Goal: Task Accomplishment & Management: Complete application form

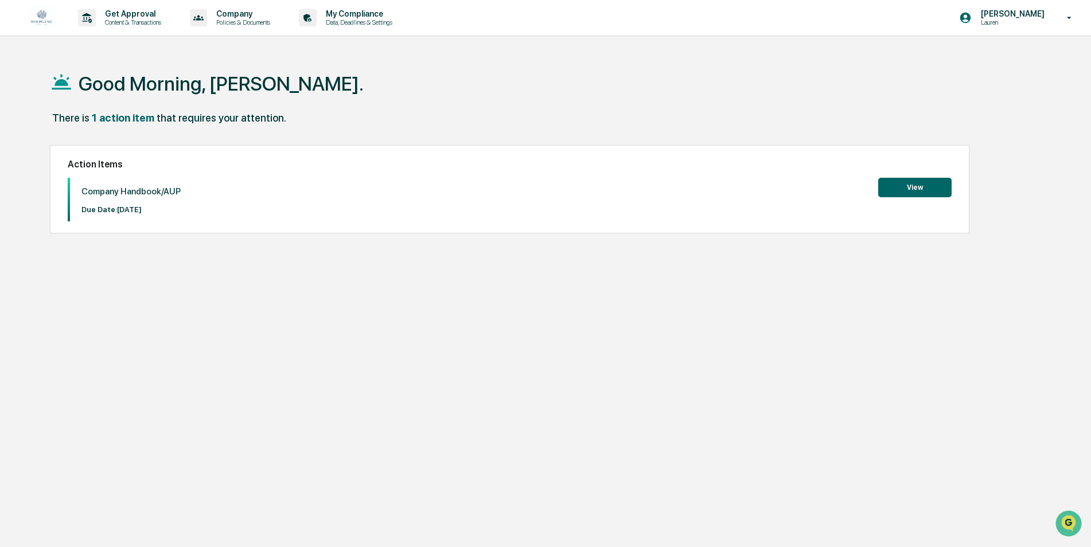
click at [894, 185] on button "View" at bounding box center [915, 188] width 73 height 20
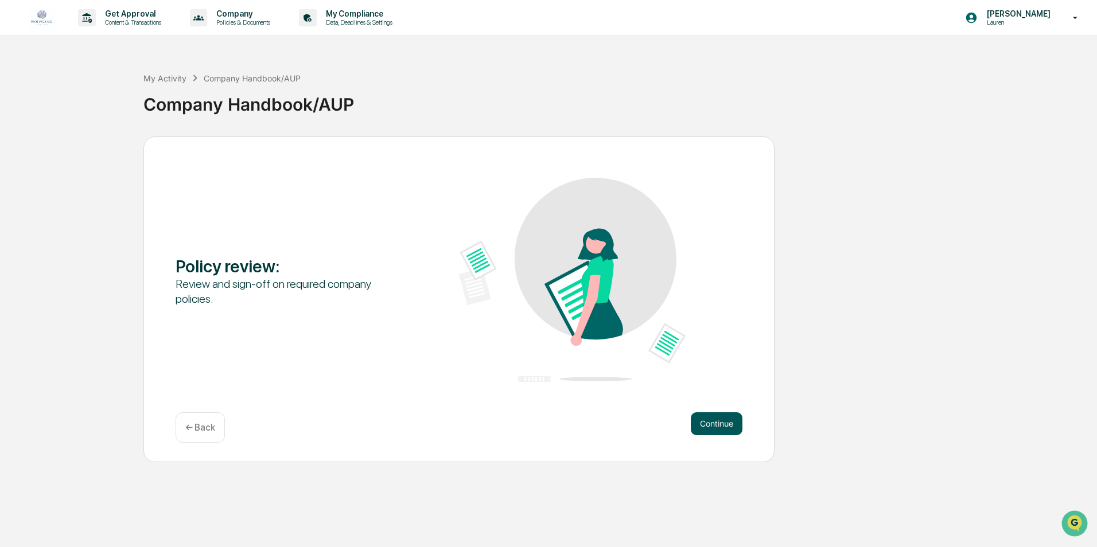
click at [714, 423] on button "Continue" at bounding box center [717, 424] width 52 height 23
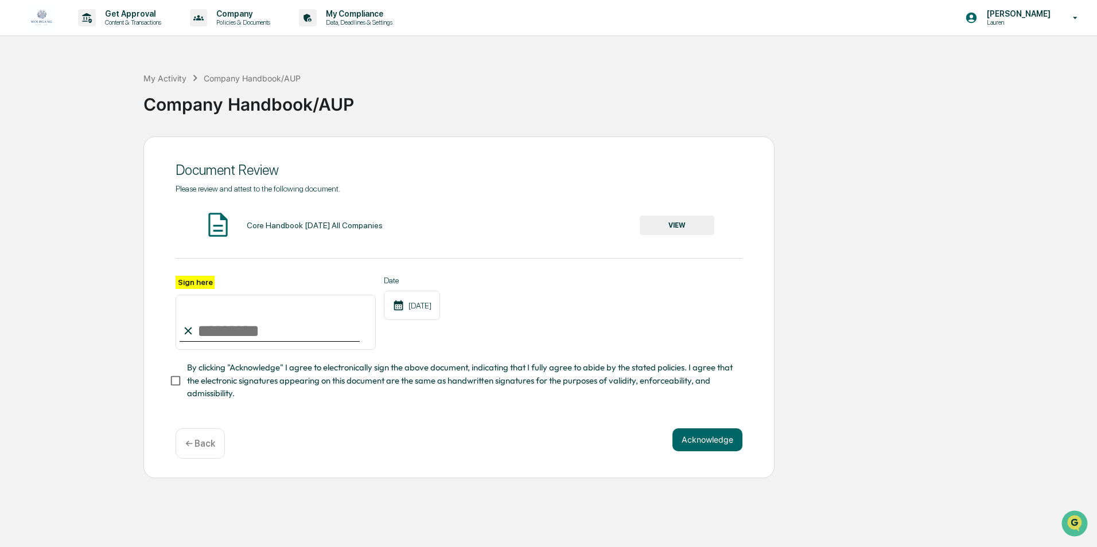
click at [706, 231] on button "VIEW" at bounding box center [677, 226] width 75 height 20
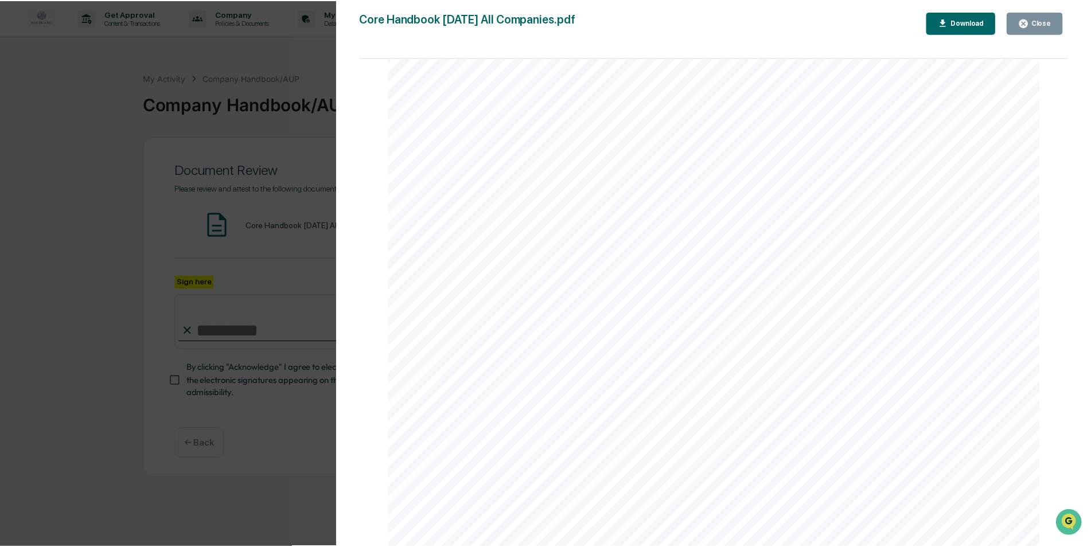
scroll to position [27489, 0]
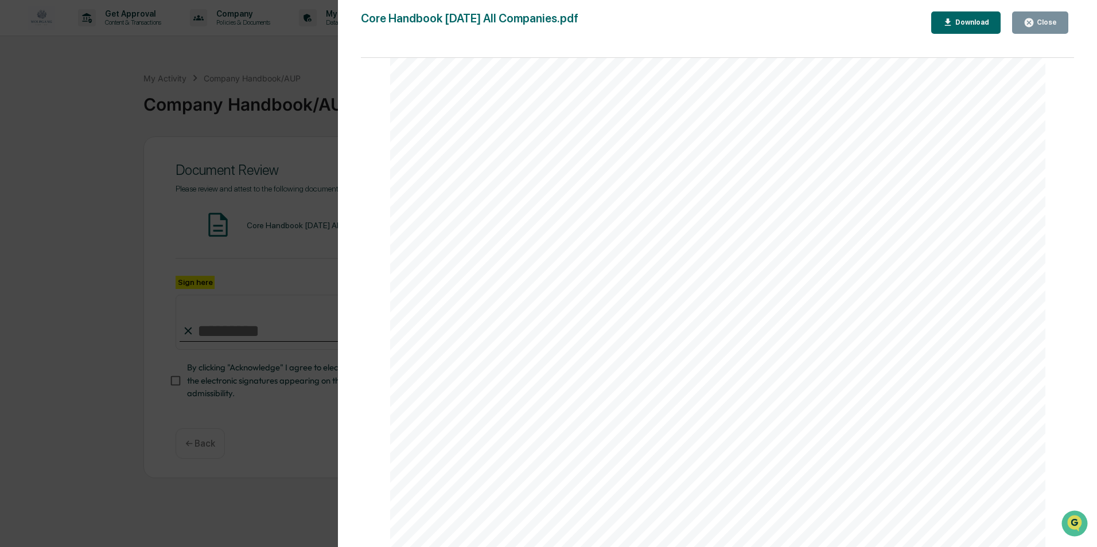
click at [1024, 20] on button "Close" at bounding box center [1040, 22] width 56 height 22
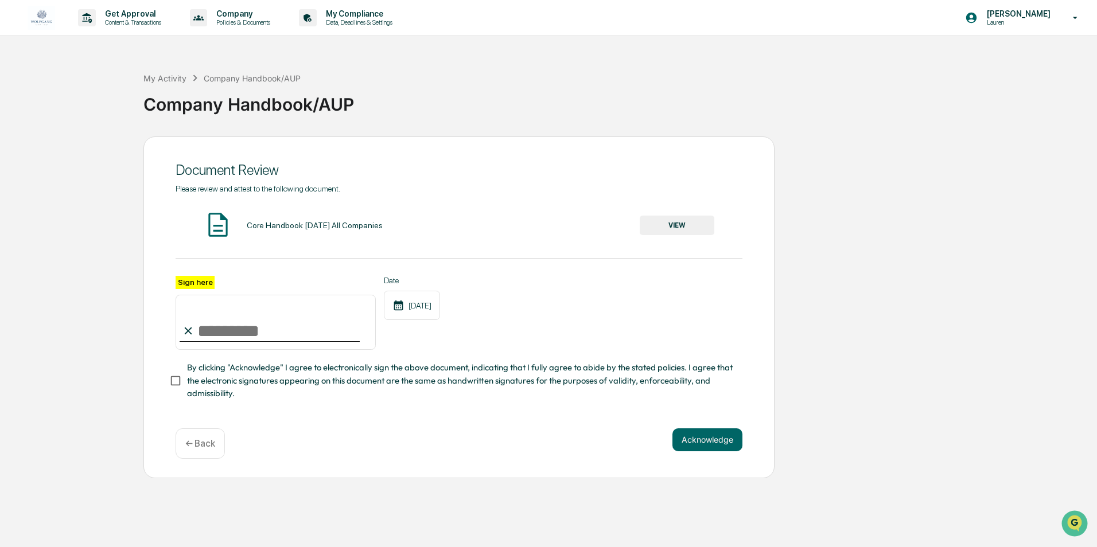
click at [270, 343] on input "Sign here" at bounding box center [276, 322] width 200 height 55
type input "**********"
drag, startPoint x: 714, startPoint y: 464, endPoint x: 729, endPoint y: 451, distance: 19.5
click at [714, 464] on div "**********" at bounding box center [458, 308] width 631 height 342
click at [729, 451] on button "Acknowledge" at bounding box center [708, 440] width 70 height 23
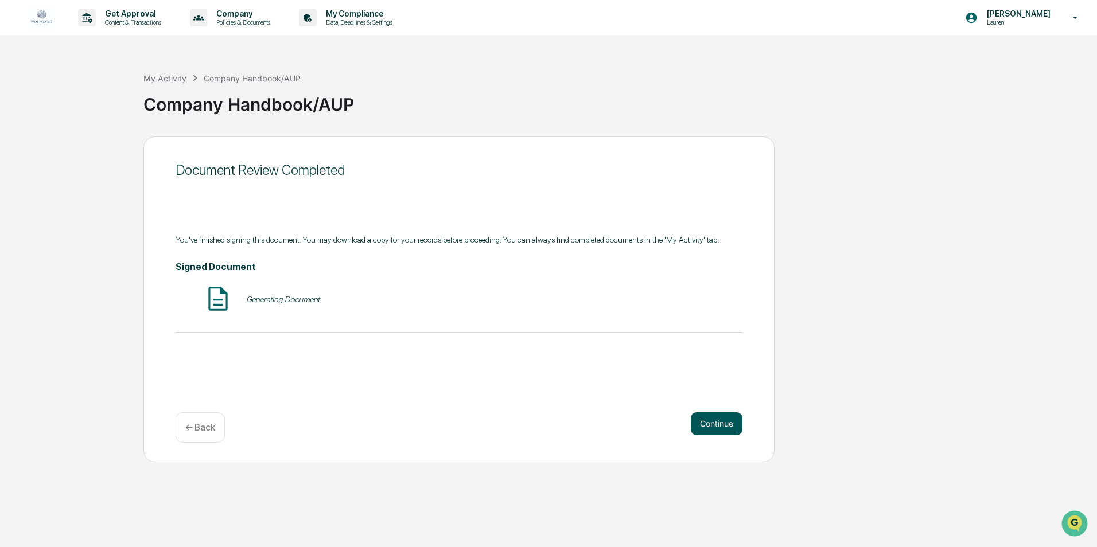
click at [706, 426] on button "Continue" at bounding box center [717, 424] width 52 height 23
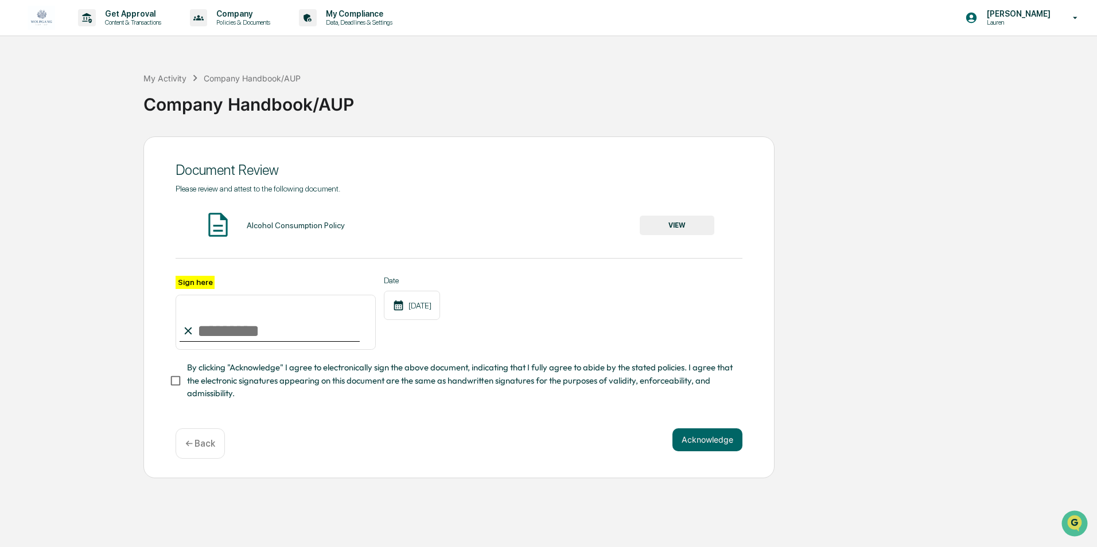
click at [658, 223] on button "VIEW" at bounding box center [677, 226] width 75 height 20
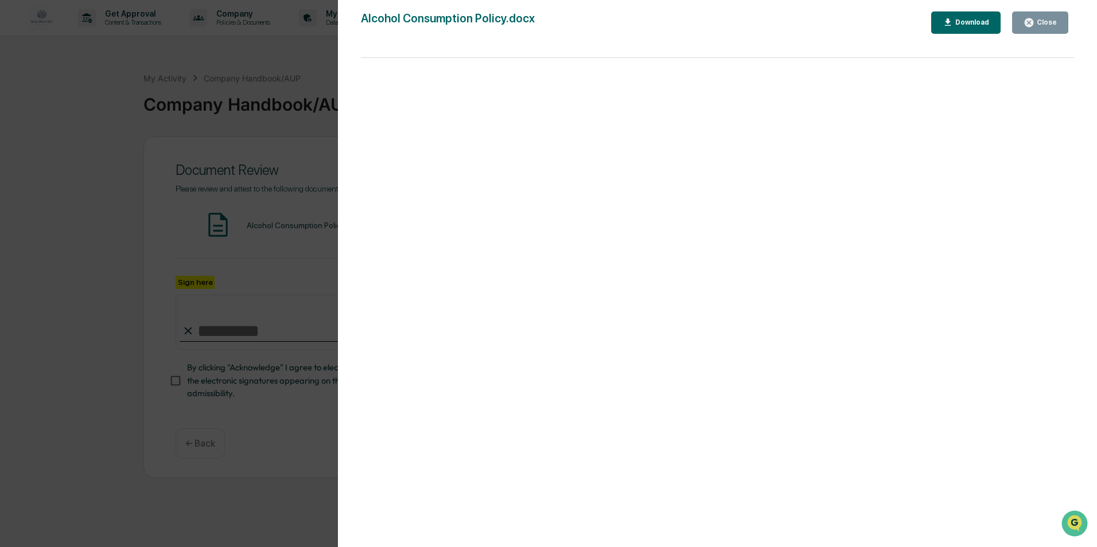
click at [1058, 28] on button "Close" at bounding box center [1040, 22] width 56 height 22
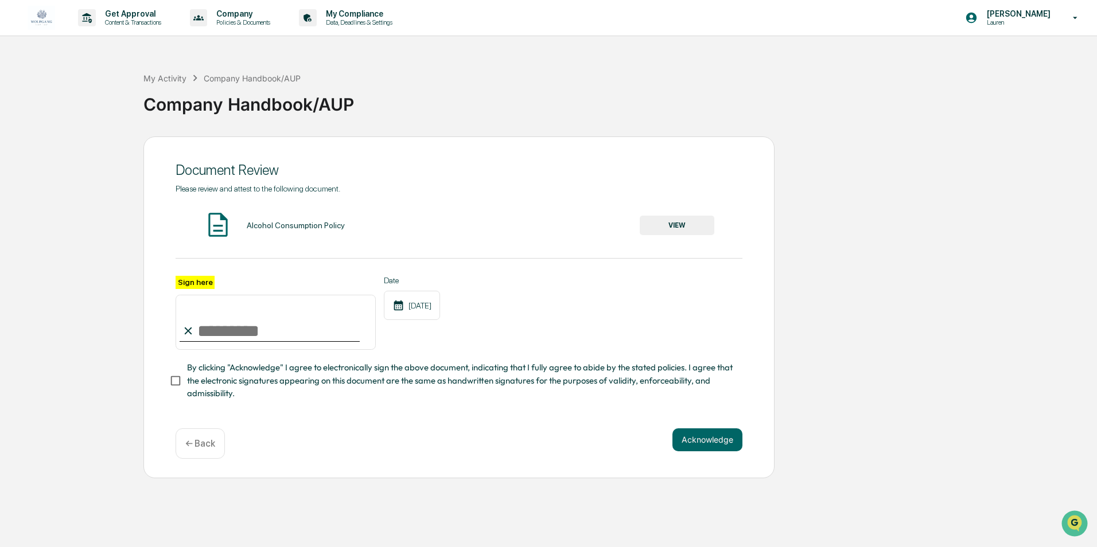
click at [245, 332] on input "Sign here" at bounding box center [276, 322] width 200 height 55
type input "**********"
click at [764, 438] on div "**********" at bounding box center [458, 308] width 631 height 342
click at [725, 446] on button "Acknowledge" at bounding box center [708, 440] width 70 height 23
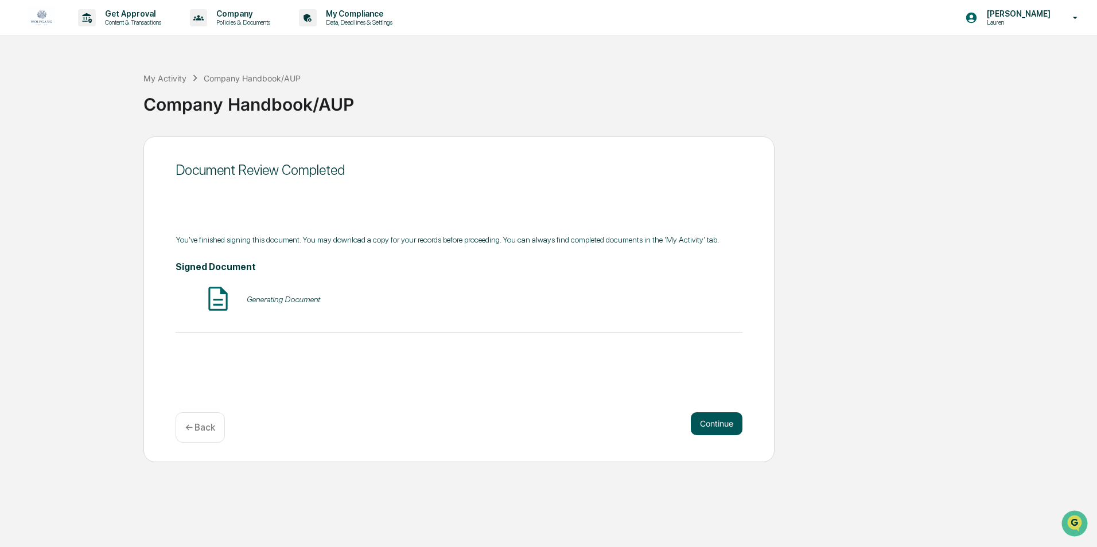
click at [705, 430] on button "Continue" at bounding box center [717, 424] width 52 height 23
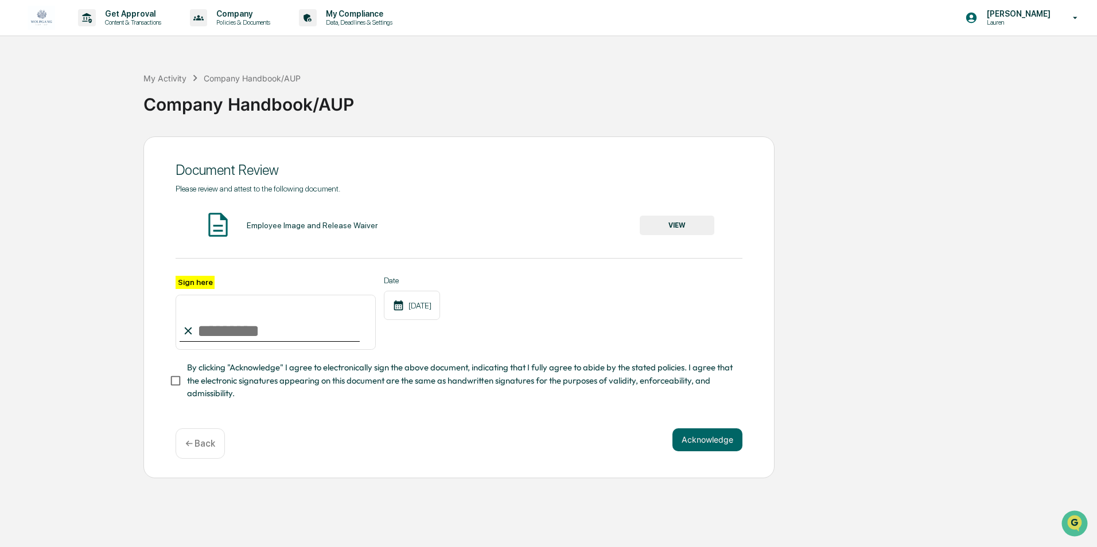
click at [665, 230] on button "VIEW" at bounding box center [677, 226] width 75 height 20
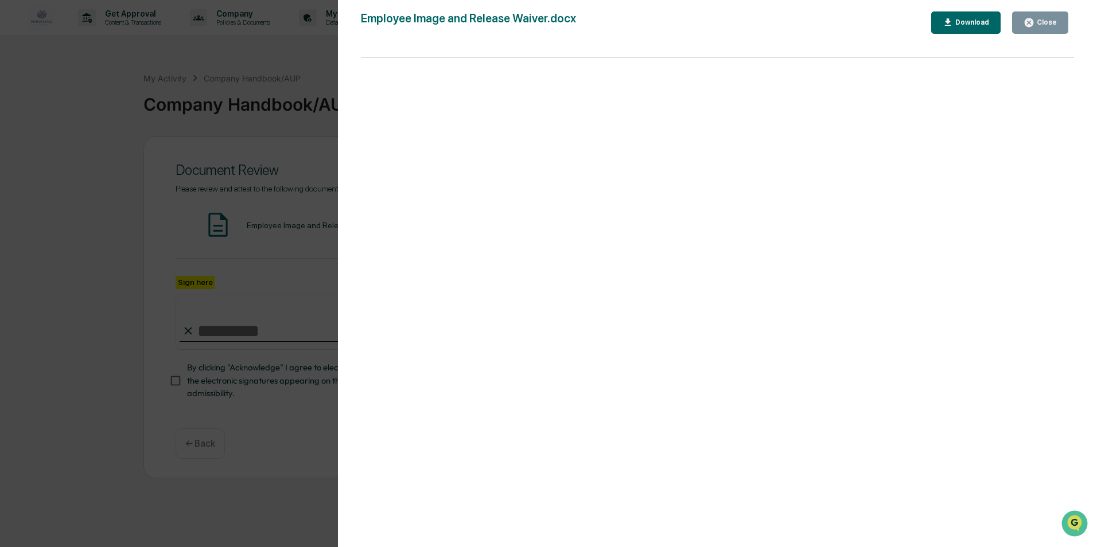
click at [1025, 25] on button "Close" at bounding box center [1040, 22] width 56 height 22
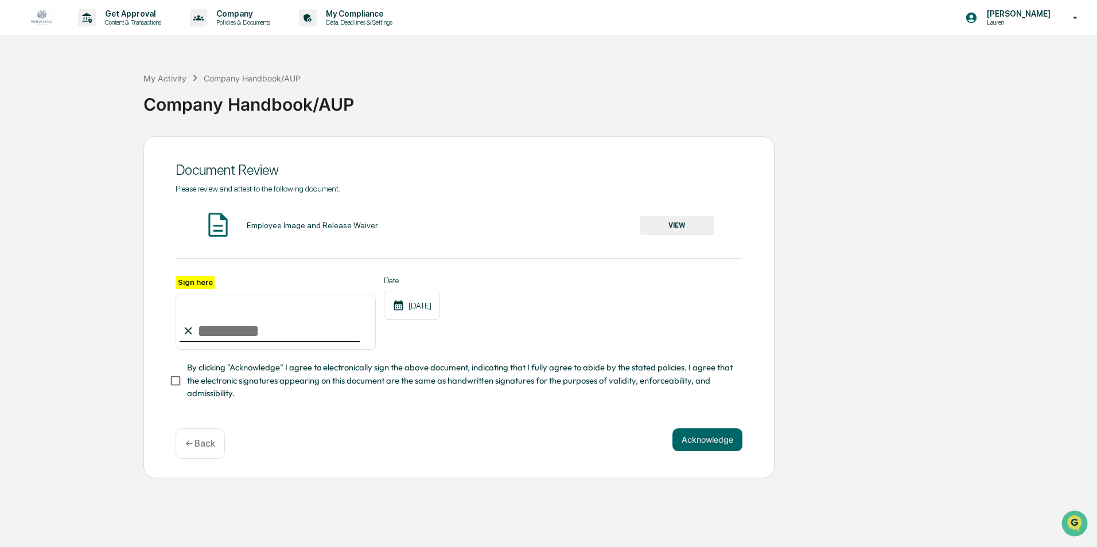
click at [258, 335] on input "Sign here" at bounding box center [276, 322] width 200 height 55
type input "**********"
click at [700, 452] on button "Acknowledge" at bounding box center [708, 440] width 70 height 23
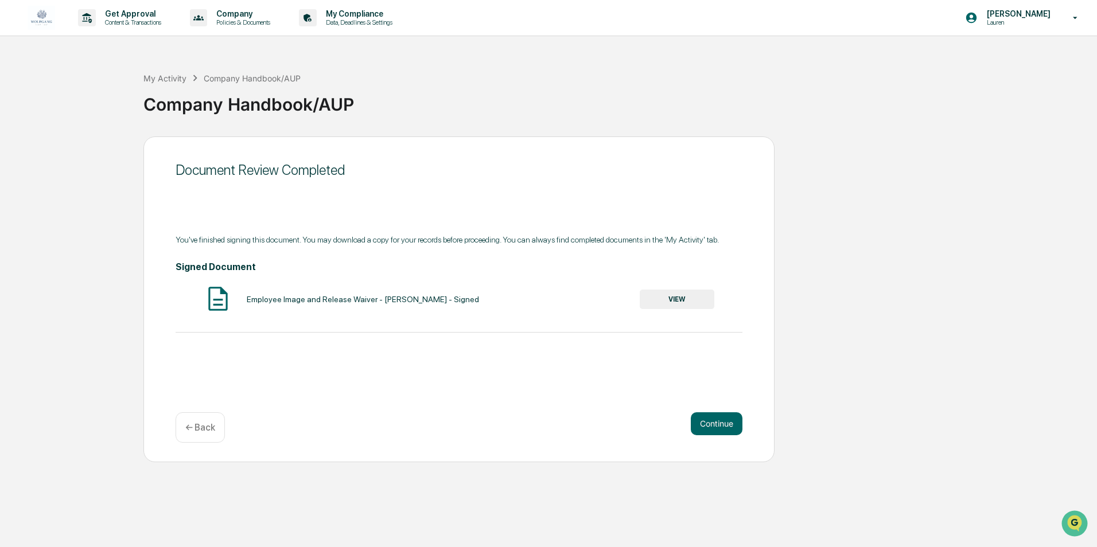
click at [717, 410] on div "Document Review Completed You've finished signing this document. You may downlo…" at bounding box center [458, 300] width 631 height 326
click at [716, 419] on button "Continue" at bounding box center [717, 424] width 52 height 23
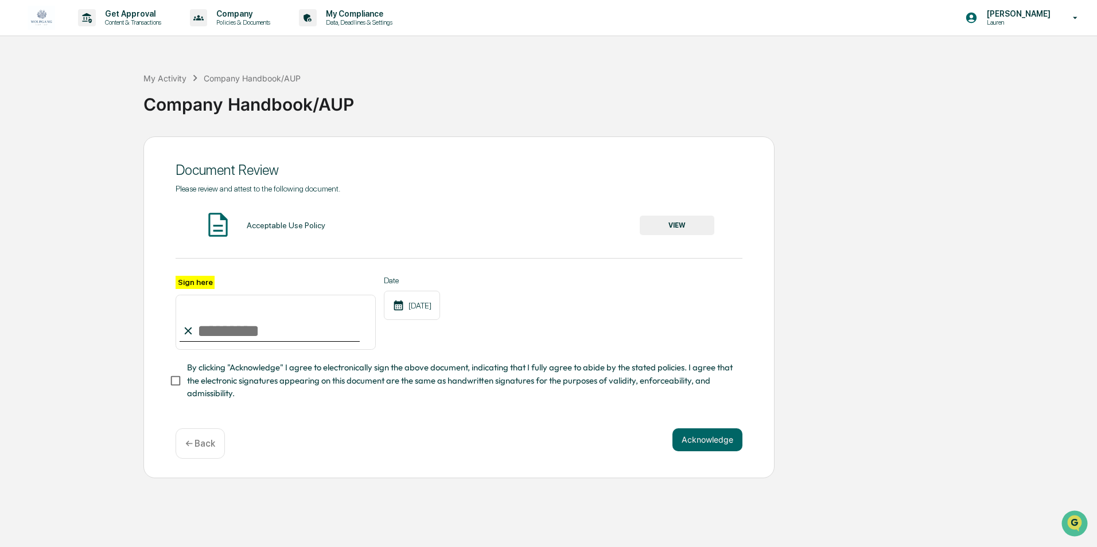
click at [660, 230] on button "VIEW" at bounding box center [677, 226] width 75 height 20
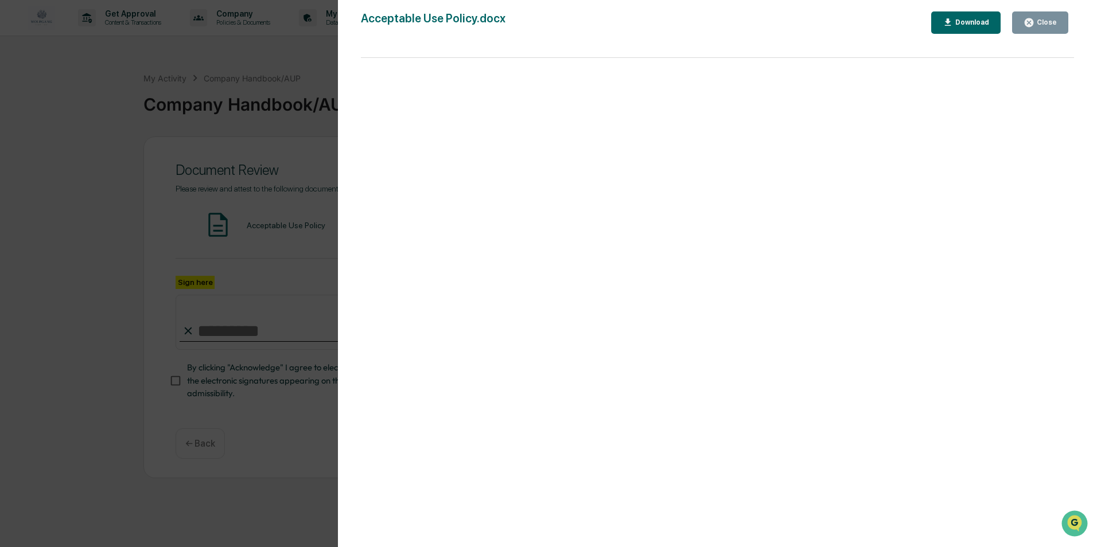
click at [1045, 21] on div "Close" at bounding box center [1046, 22] width 22 height 8
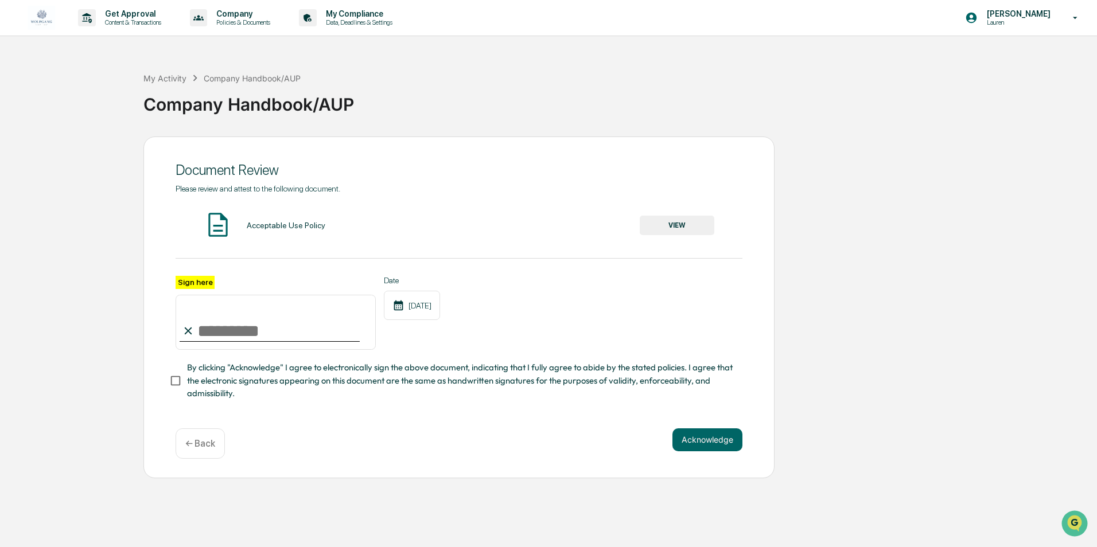
click at [249, 349] on input "Sign here" at bounding box center [276, 322] width 200 height 55
type input "**********"
click at [697, 441] on button "Acknowledge" at bounding box center [708, 440] width 70 height 23
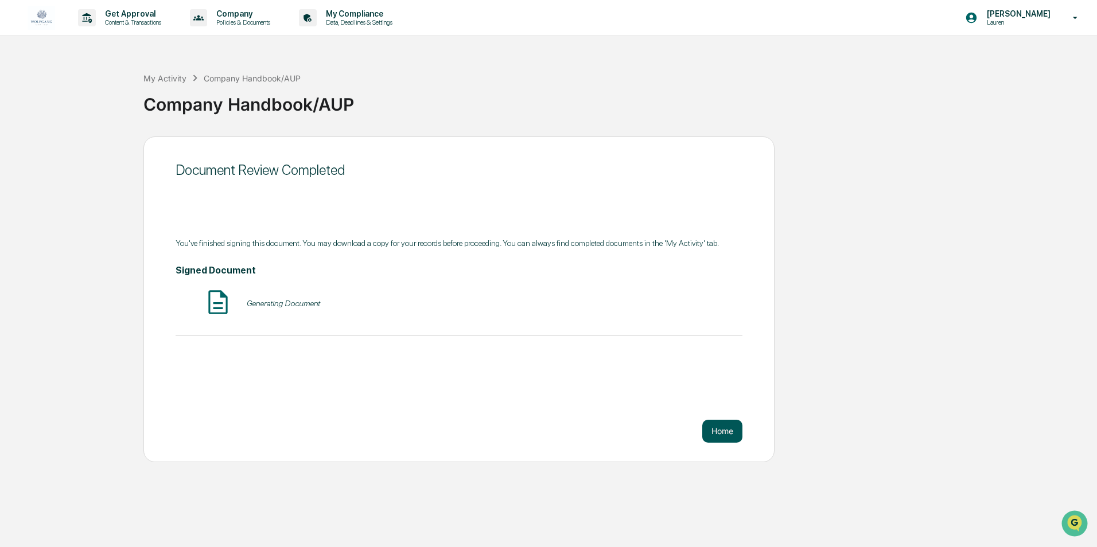
click at [732, 436] on button "Home" at bounding box center [722, 431] width 40 height 23
